Goal: Task Accomplishment & Management: Manage account settings

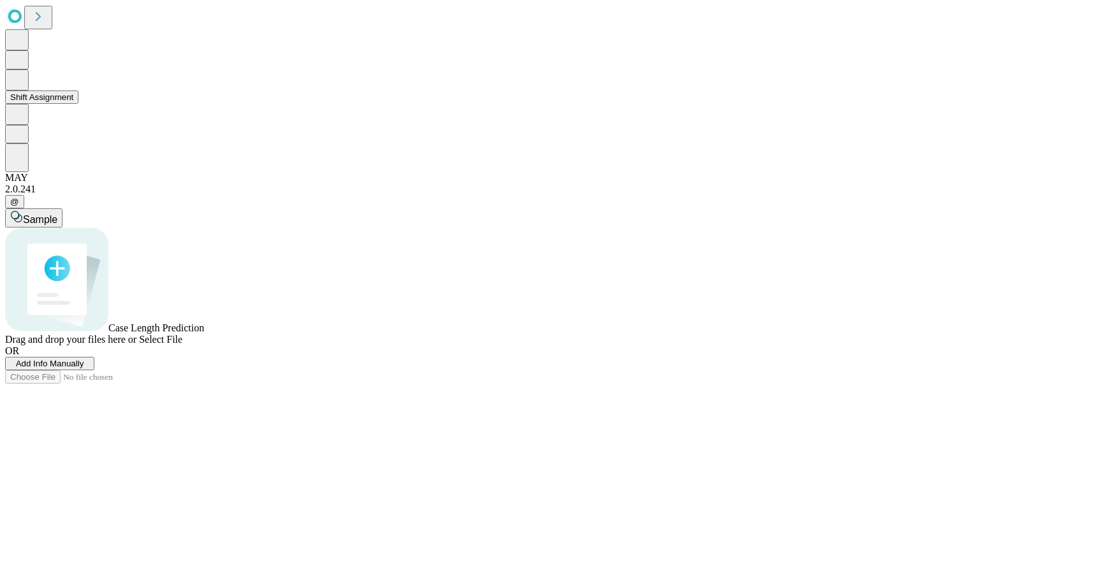
click at [66, 104] on button "Shift Assignment" at bounding box center [41, 97] width 73 height 13
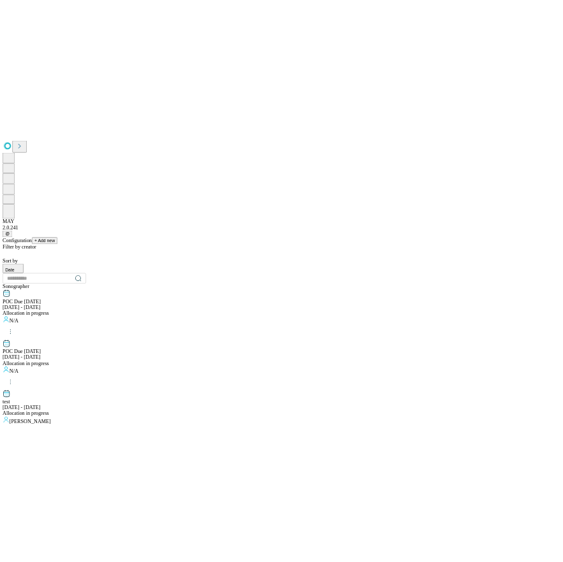
scroll to position [1268, 0]
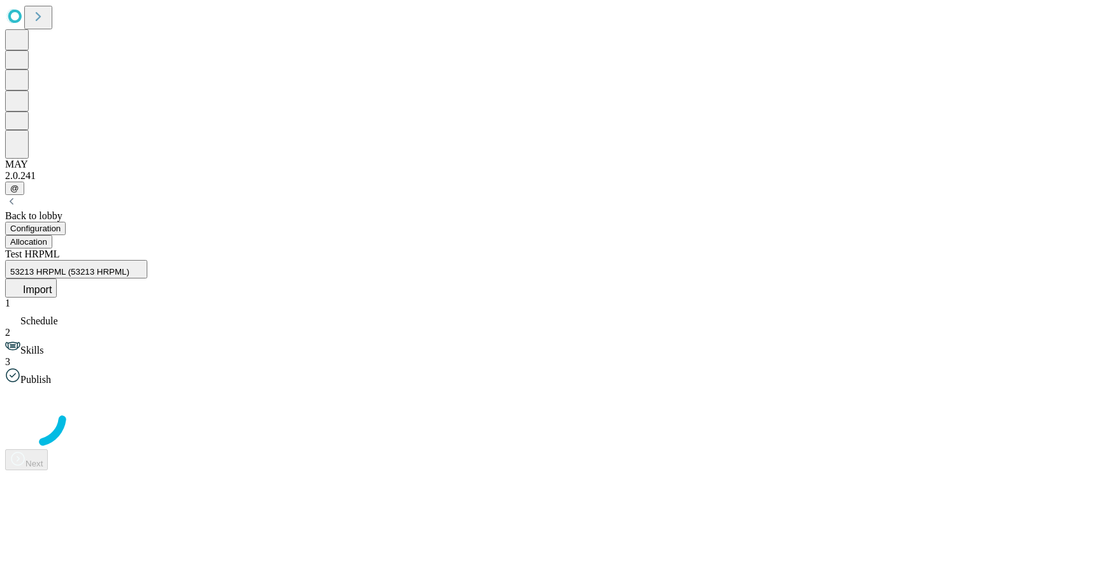
click at [52, 235] on button "Allocation" at bounding box center [28, 241] width 47 height 13
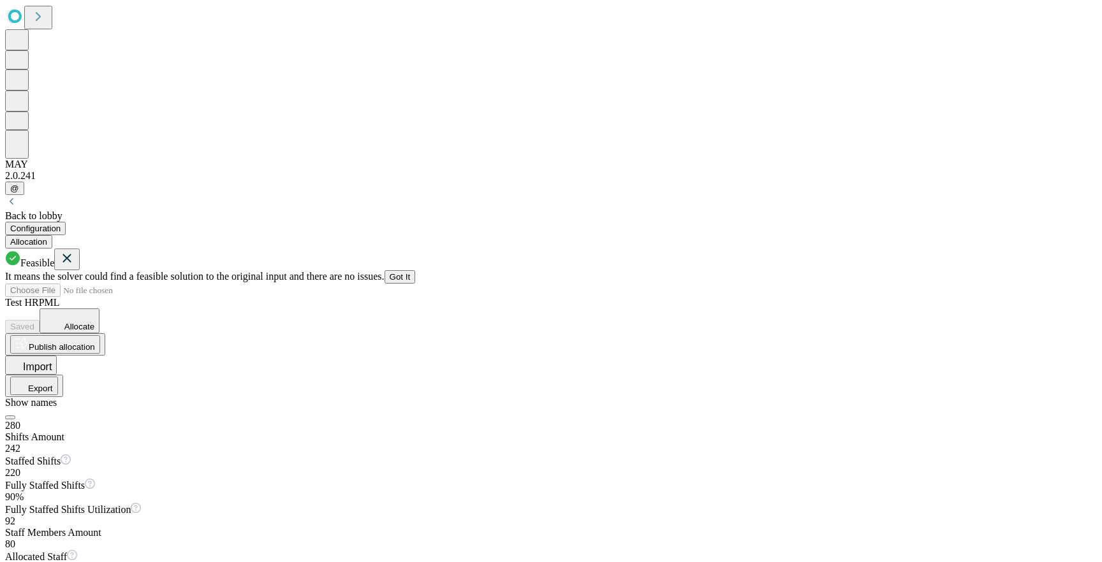
drag, startPoint x: 1060, startPoint y: 220, endPoint x: 1053, endPoint y: 221, distance: 7.0
click at [416, 270] on button "Got It" at bounding box center [399, 276] width 31 height 13
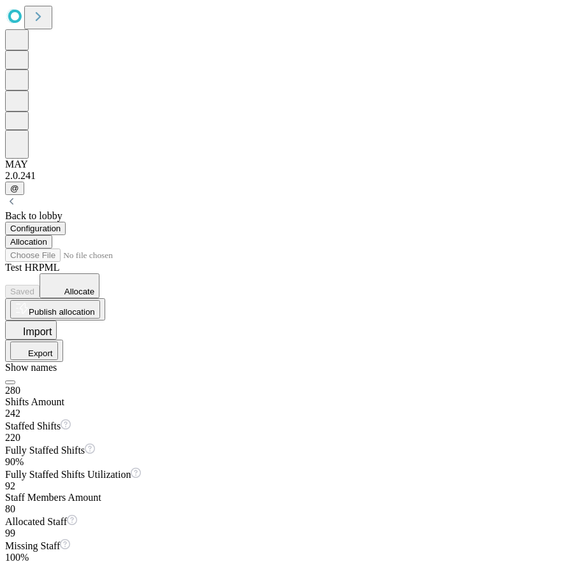
scroll to position [0, 358]
click at [64, 275] on icon at bounding box center [55, 284] width 20 height 19
drag, startPoint x: 396, startPoint y: 454, endPoint x: 559, endPoint y: 379, distance: 179.5
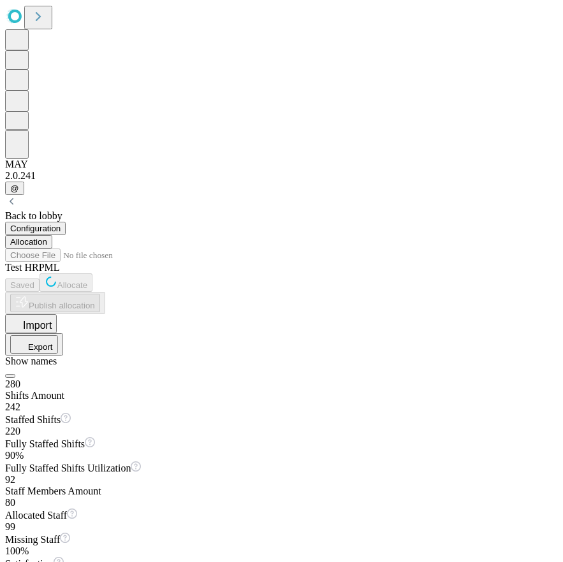
scroll to position [0, 147]
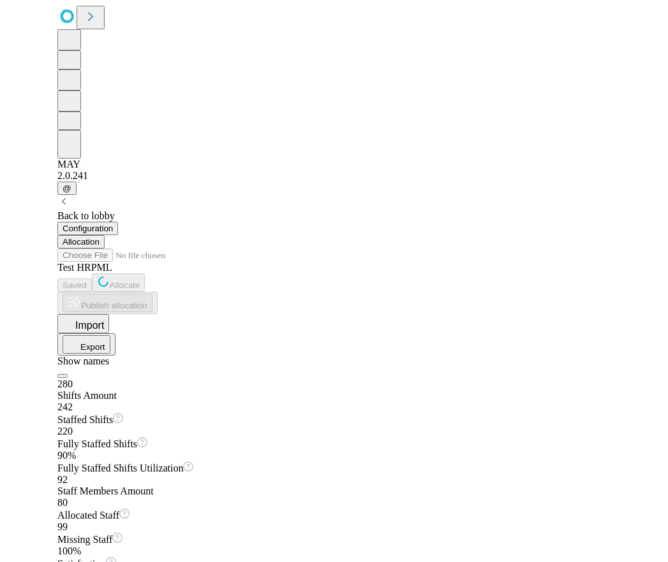
scroll to position [0, 0]
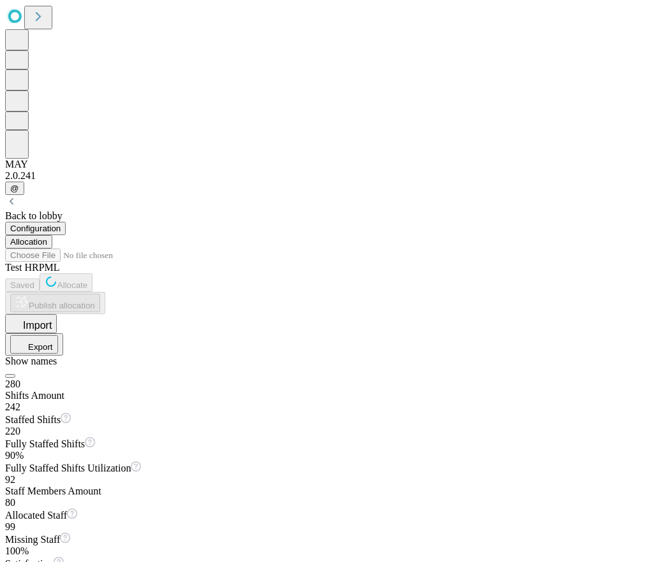
click at [66, 222] on button "Configuration" at bounding box center [35, 228] width 61 height 13
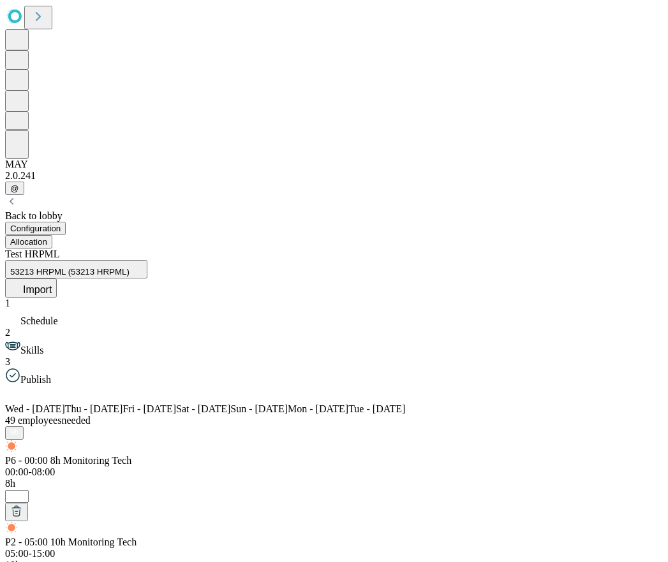
scroll to position [0, 390]
click at [66, 386] on icon at bounding box center [58, 393] width 15 height 15
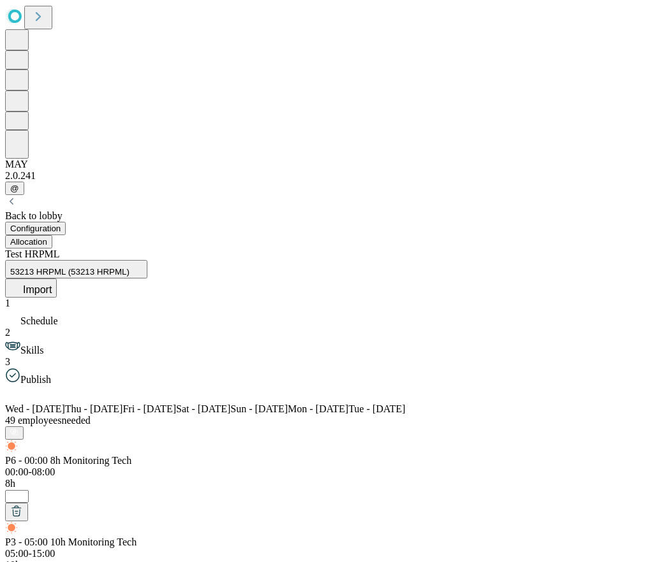
drag, startPoint x: 369, startPoint y: 378, endPoint x: 363, endPoint y: 384, distance: 8.2
